Goal: Information Seeking & Learning: Learn about a topic

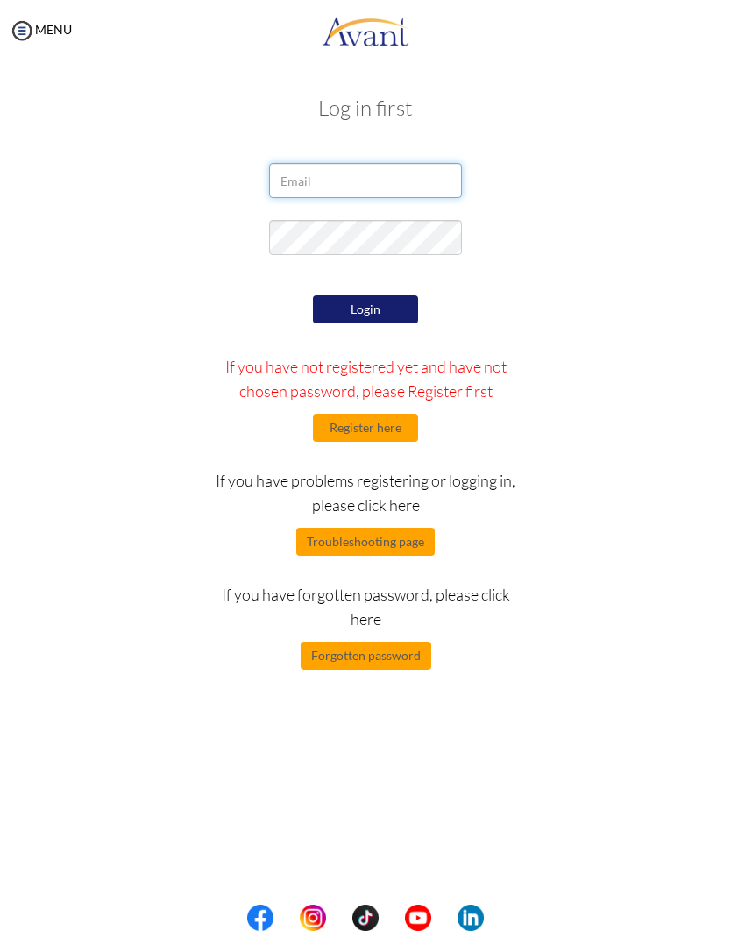
click at [428, 183] on input "email" at bounding box center [365, 180] width 193 height 35
click at [429, 172] on input "email" at bounding box center [365, 180] width 193 height 35
click at [367, 187] on input "email" at bounding box center [365, 180] width 193 height 35
click at [384, 181] on input "email" at bounding box center [365, 180] width 193 height 35
type input "jayrabante@gmail.com"
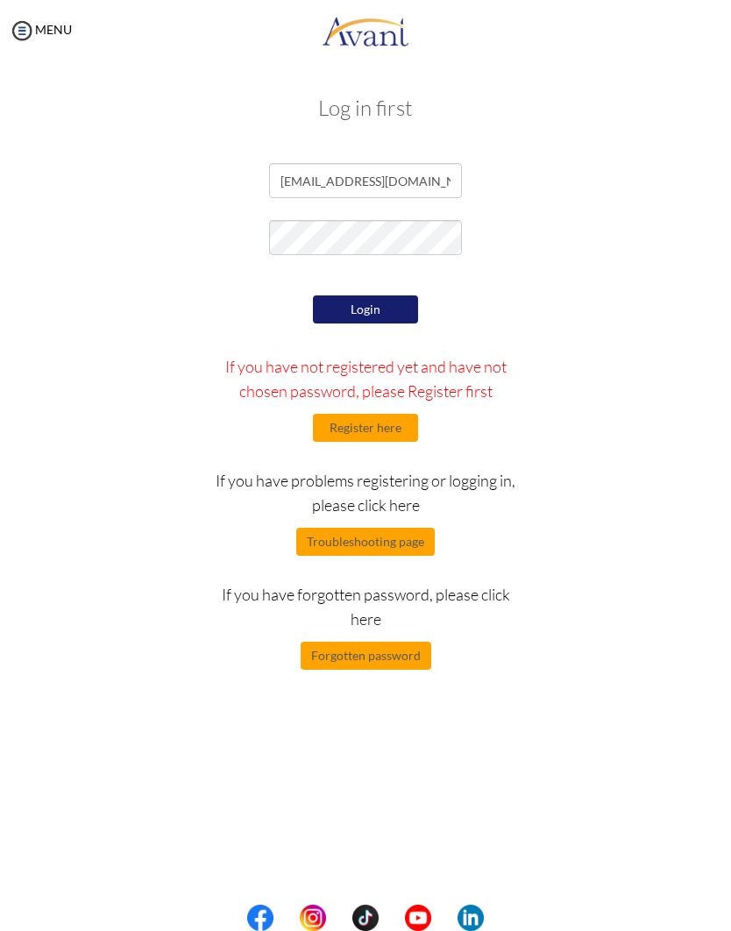
click at [398, 308] on button "Login" at bounding box center [365, 310] width 105 height 28
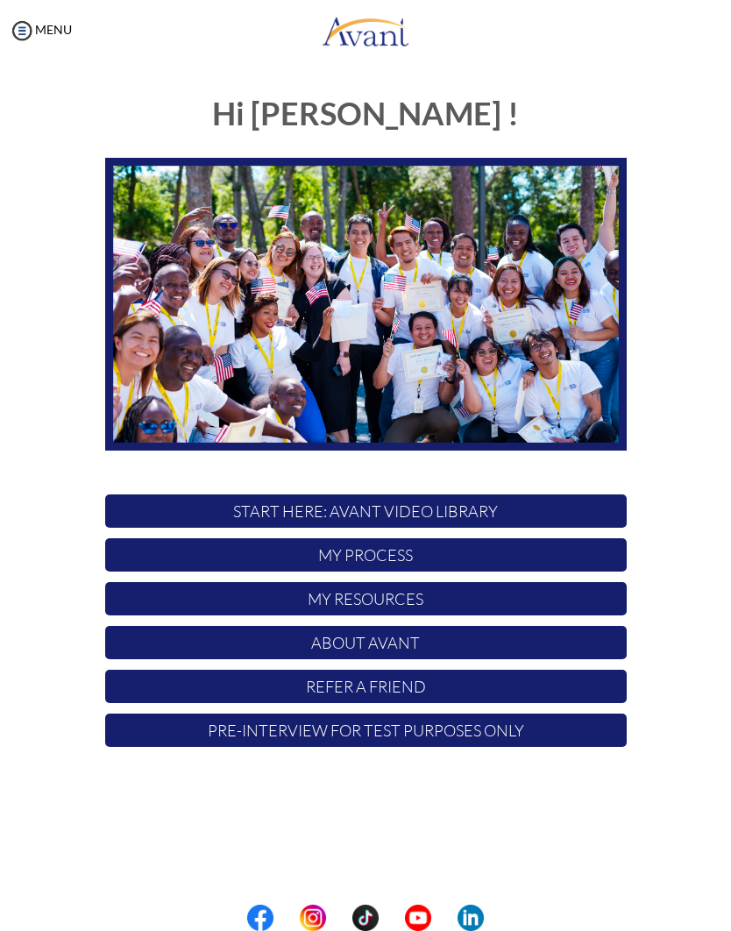
click at [402, 552] on p "My Process" at bounding box center [366, 554] width 522 height 33
click at [417, 597] on p "My Resources" at bounding box center [366, 598] width 522 height 33
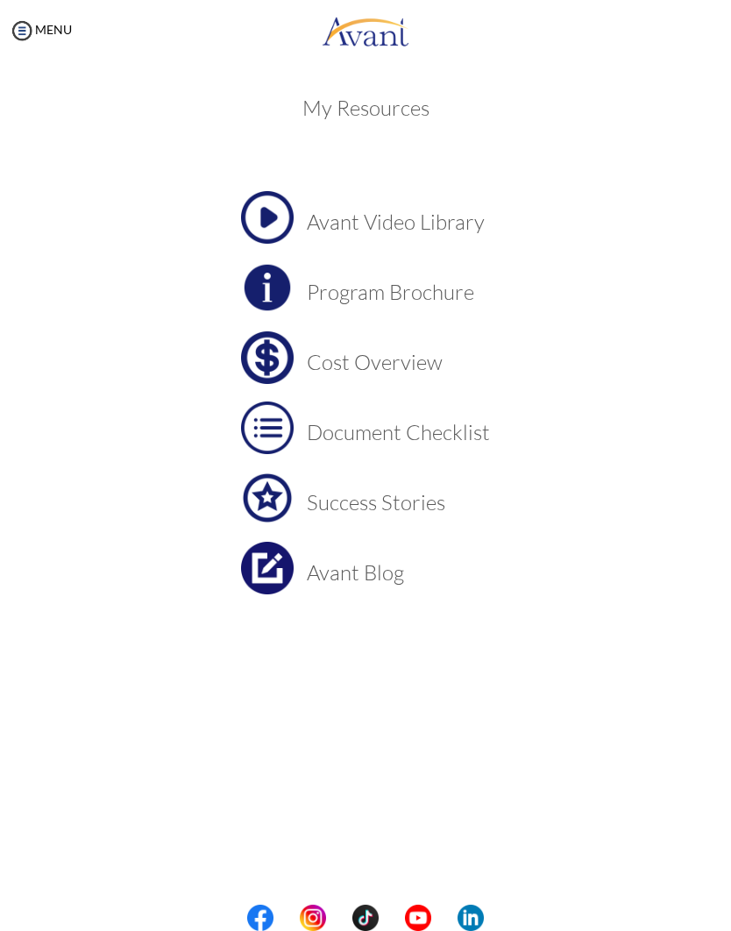
click at [474, 439] on h3 "Document Checklist" at bounding box center [398, 432] width 183 height 23
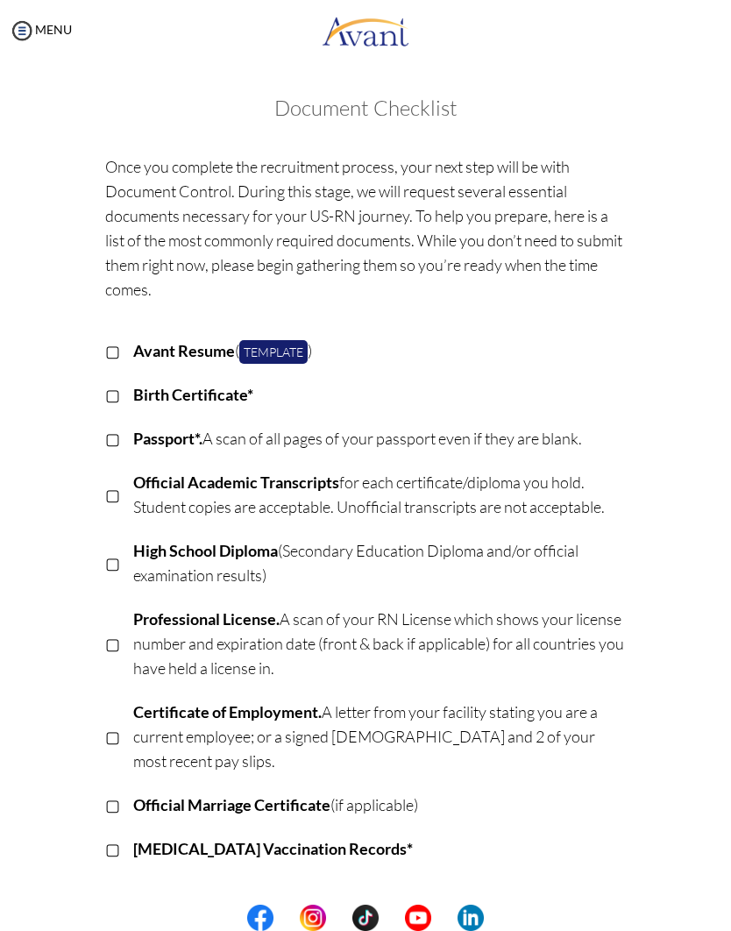
click at [25, 32] on img at bounding box center [22, 31] width 26 height 26
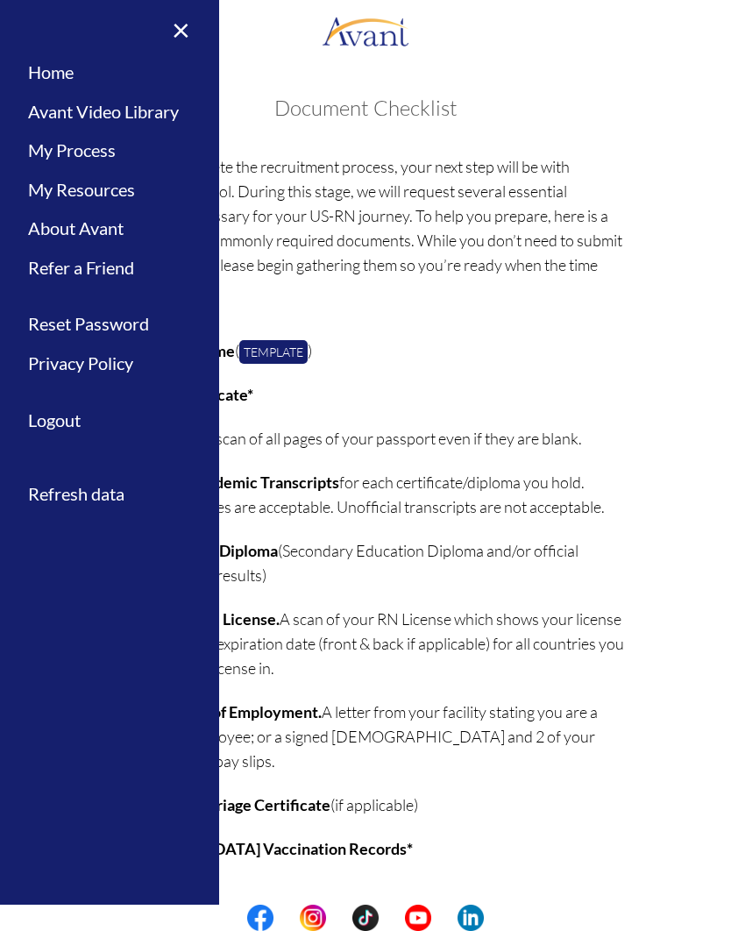
click at [39, 72] on link "Home" at bounding box center [109, 72] width 219 height 39
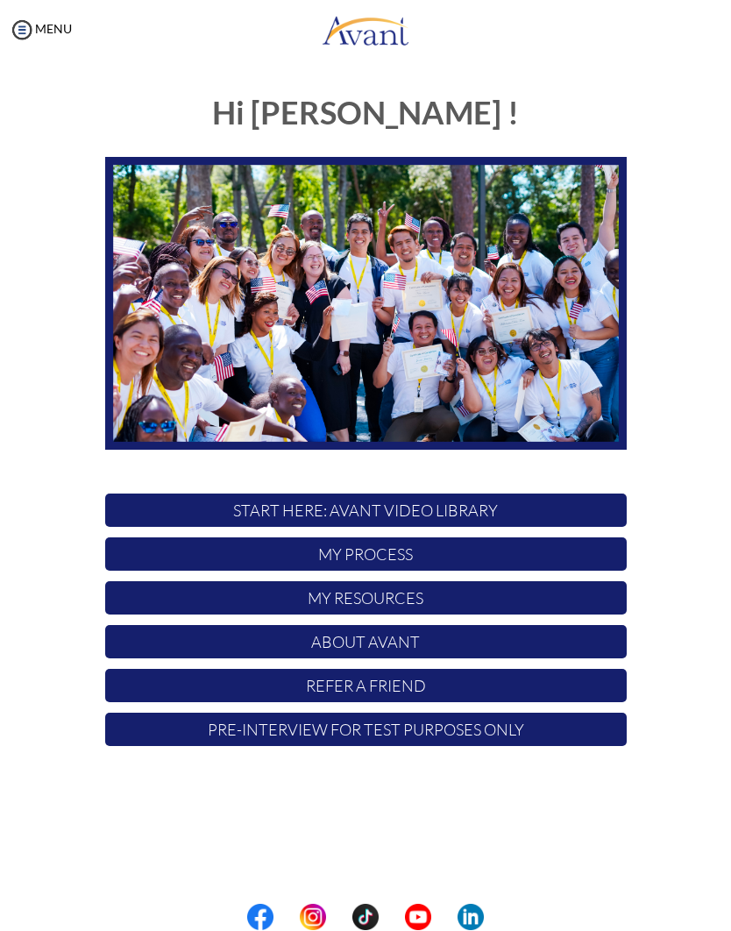
click at [393, 636] on p "About Avant" at bounding box center [366, 642] width 522 height 33
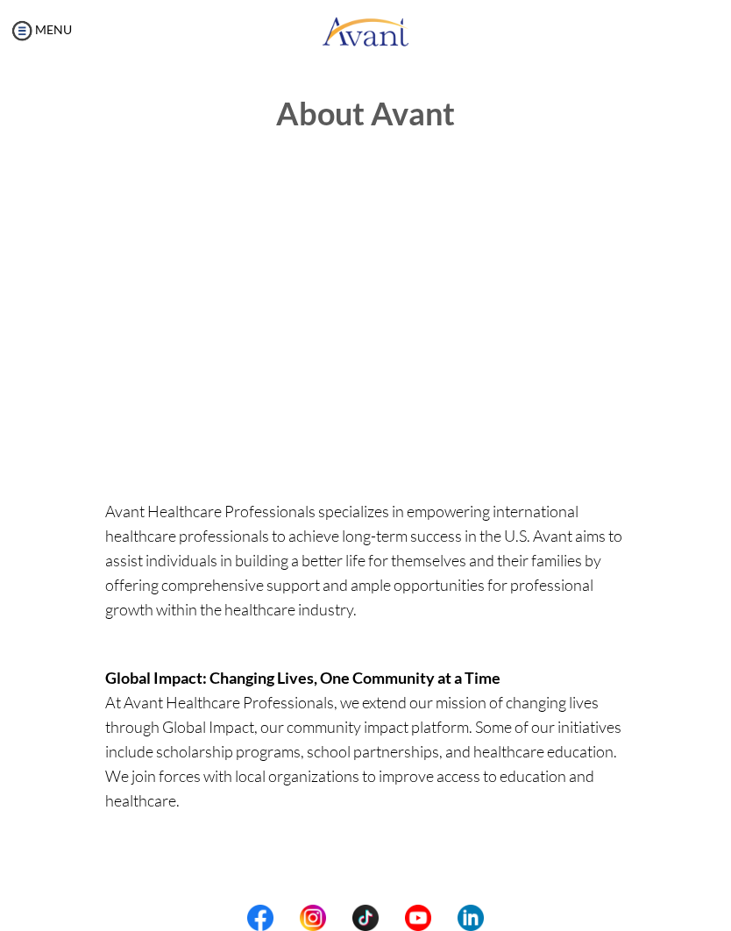
click at [25, 32] on img at bounding box center [22, 31] width 26 height 26
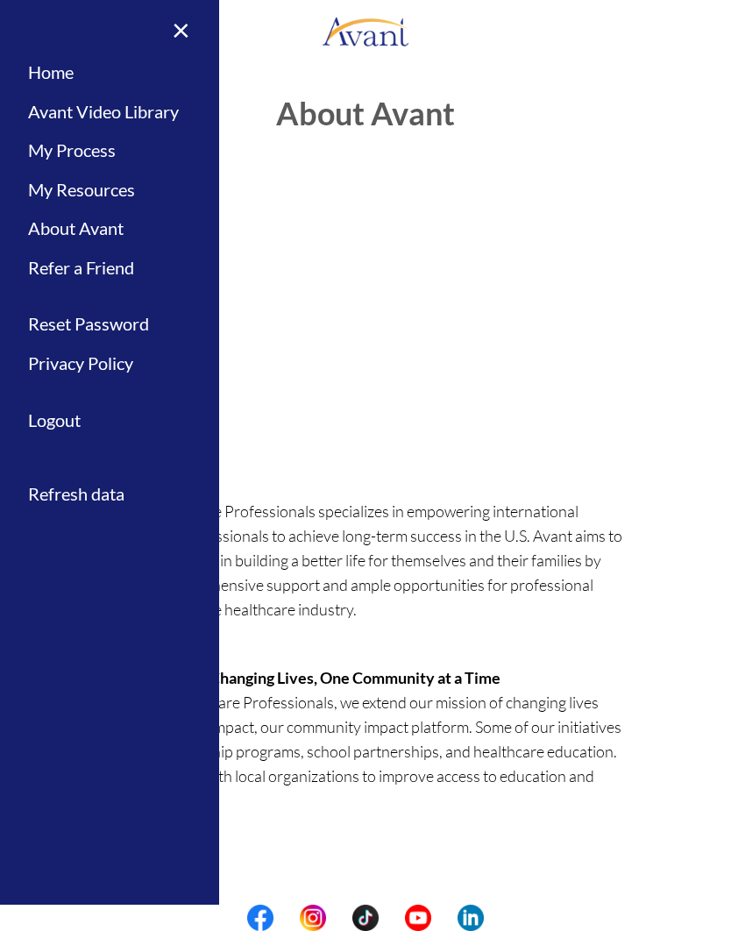
click at [56, 188] on link "My Resources" at bounding box center [109, 189] width 219 height 39
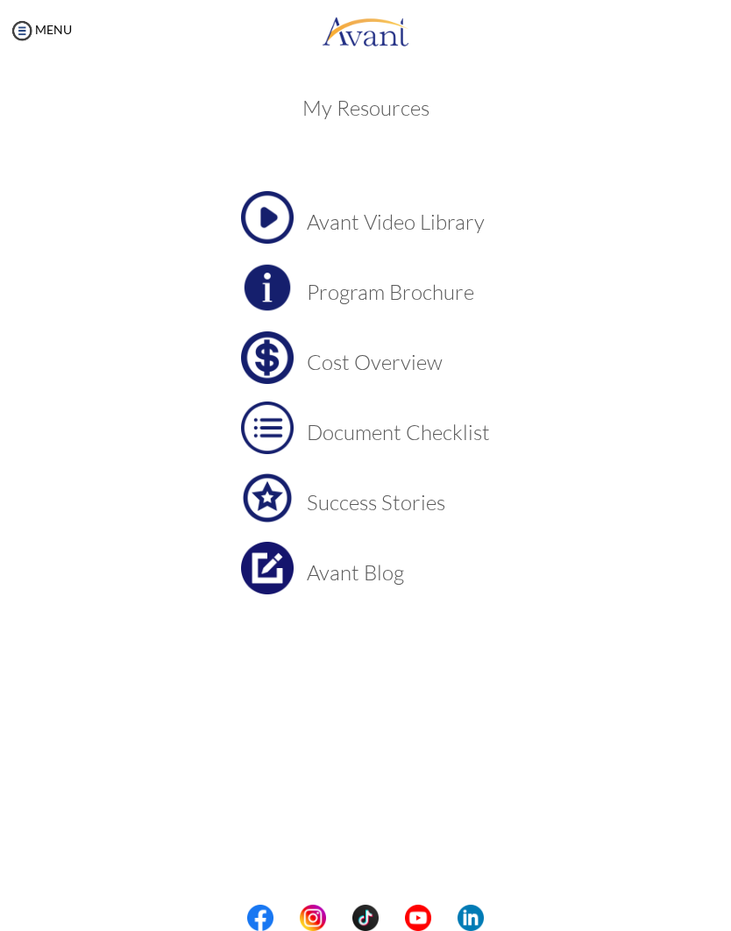
click at [441, 303] on h3 "Program Brochure" at bounding box center [398, 292] width 183 height 23
click at [34, 25] on img at bounding box center [22, 31] width 26 height 26
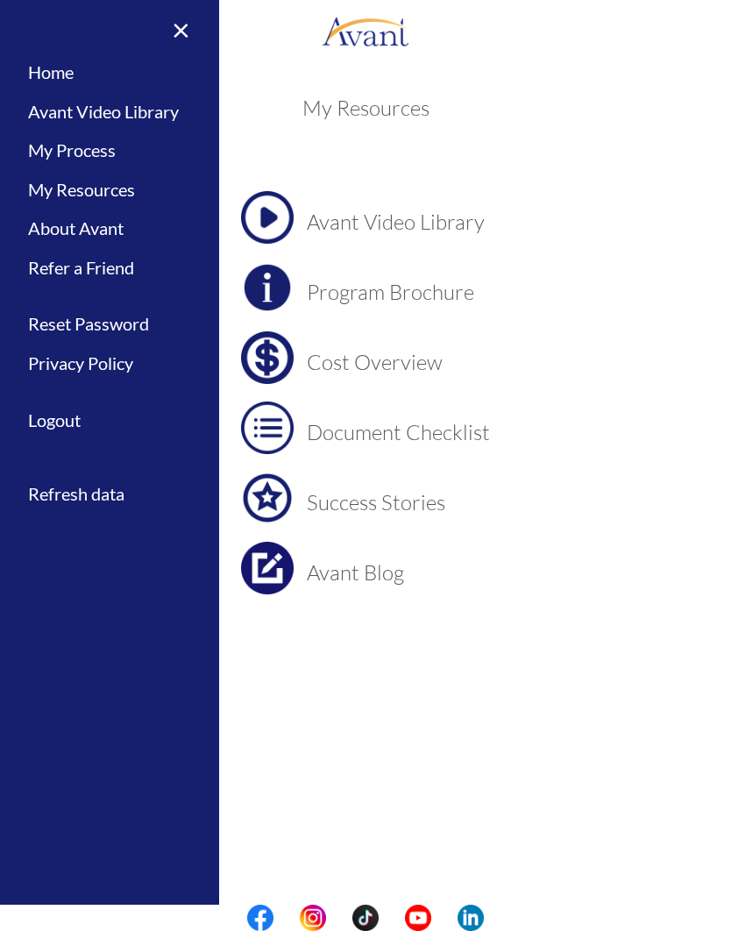
click at [123, 260] on link "Refer a Friend" at bounding box center [109, 267] width 219 height 39
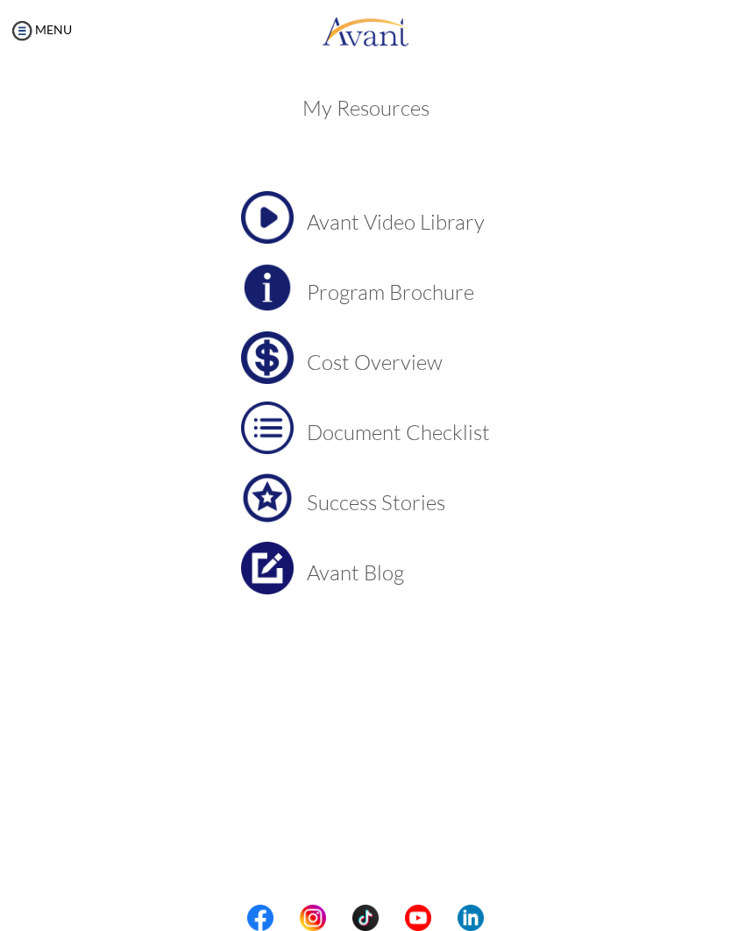
click at [290, 360] on img at bounding box center [267, 357] width 53 height 53
click at [422, 511] on h3 "Success Stories" at bounding box center [398, 502] width 183 height 23
